Goal: Task Accomplishment & Management: Manage account settings

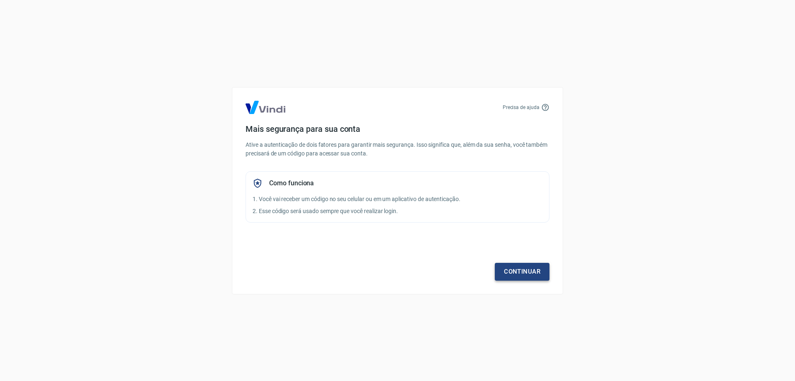
click at [532, 274] on link "Continuar" at bounding box center [522, 271] width 55 height 17
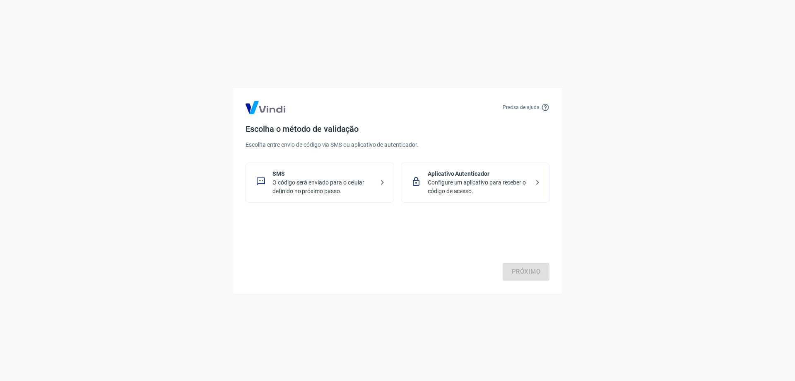
click at [349, 182] on p "O código será enviado para o celular definido no próximo passo." at bounding box center [323, 186] width 101 height 17
click at [527, 267] on link "Próximo" at bounding box center [526, 271] width 47 height 17
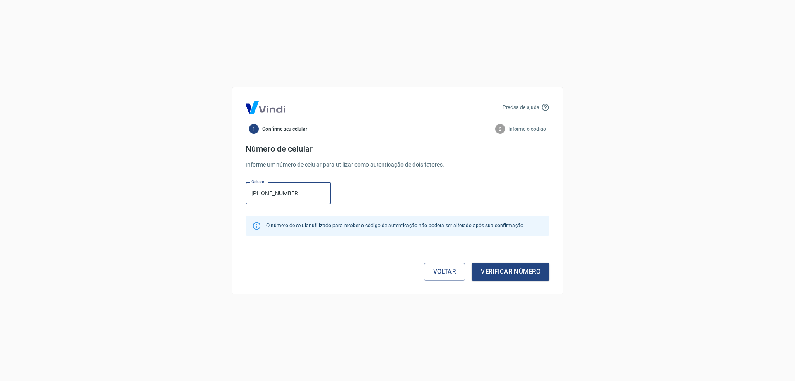
type input "[PHONE_NUMBER]"
click at [518, 269] on button "Verificar número" at bounding box center [511, 271] width 78 height 17
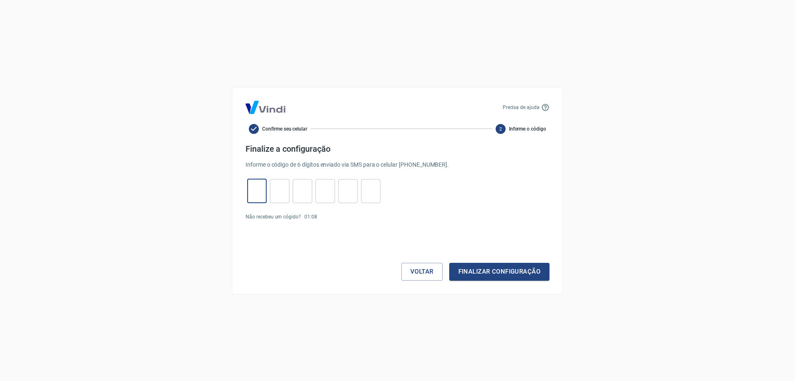
click at [257, 188] on input "tel" at bounding box center [256, 191] width 19 height 18
type input "7"
type input "5"
type input "0"
type input "5"
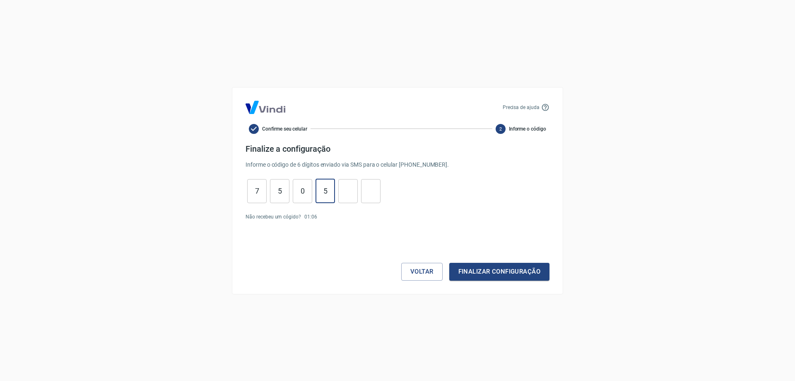
type input "5"
type input "3"
click at [449, 263] on button "Finalizar configuração" at bounding box center [499, 271] width 100 height 17
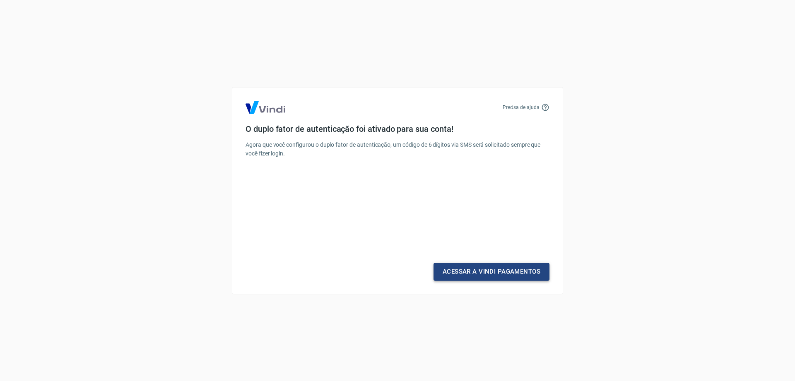
click at [493, 269] on link "Acessar a Vindi Pagamentos" at bounding box center [492, 271] width 116 height 17
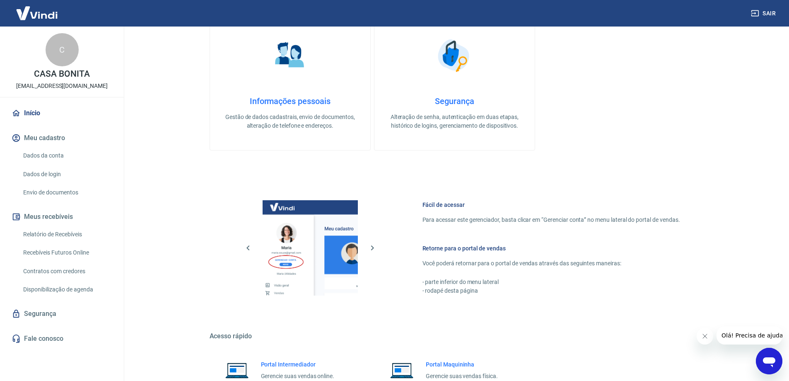
scroll to position [331, 0]
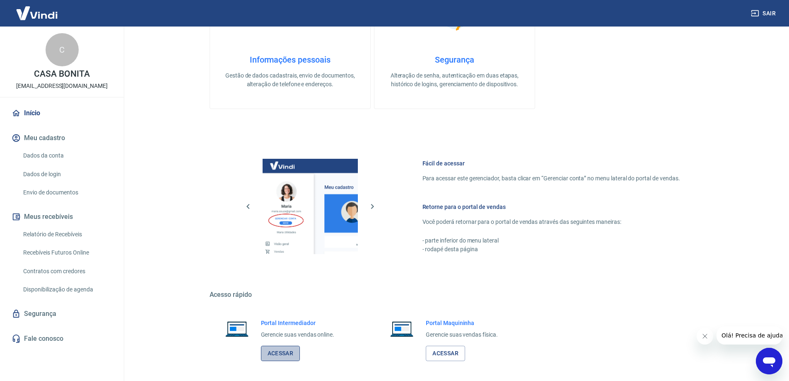
click at [286, 352] on link "Acessar" at bounding box center [280, 352] width 39 height 15
